Goal: Transaction & Acquisition: Purchase product/service

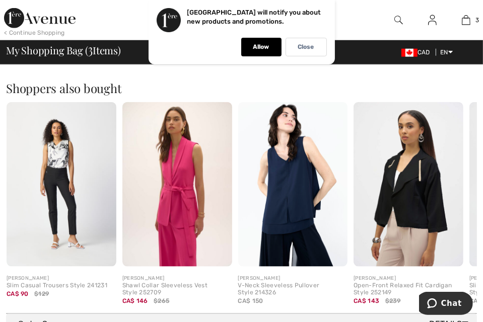
scroll to position [693, 0]
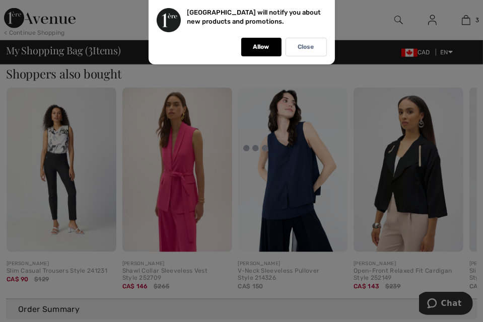
click at [474, 266] on div at bounding box center [241, 161] width 483 height 322
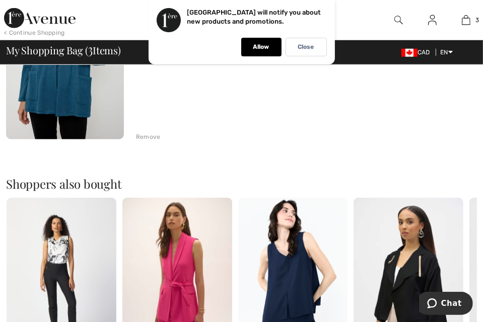
scroll to position [0, 0]
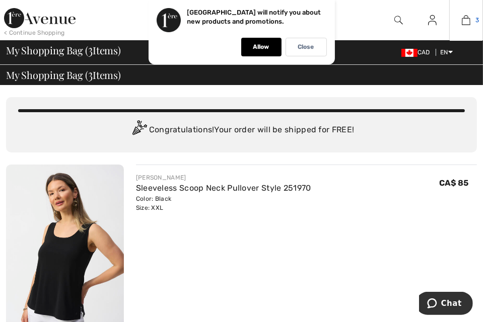
click at [465, 18] on img at bounding box center [466, 20] width 9 height 12
